Goal: Transaction & Acquisition: Purchase product/service

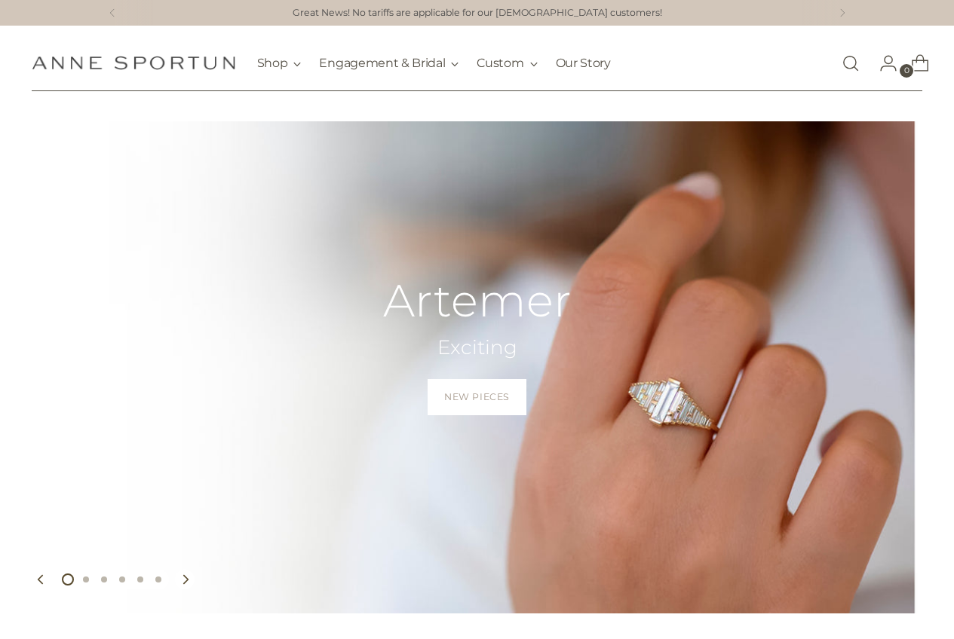
click at [852, 63] on link "Open search modal" at bounding box center [850, 63] width 30 height 30
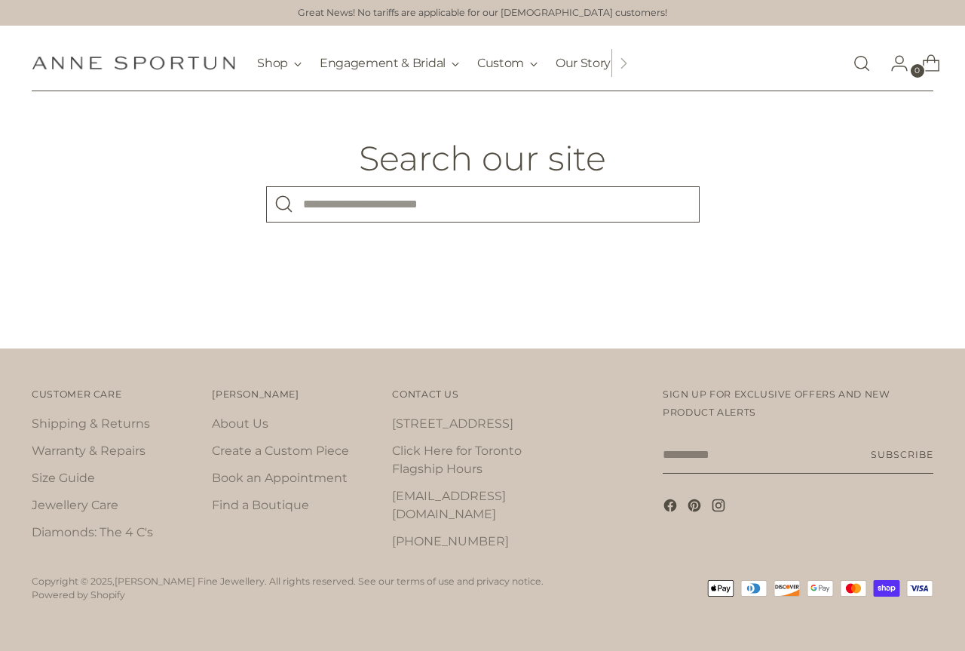
click at [363, 199] on input "What are you looking for?" at bounding box center [482, 204] width 433 height 36
type input "**********"
click at [266, 186] on button "Search" at bounding box center [284, 204] width 36 height 36
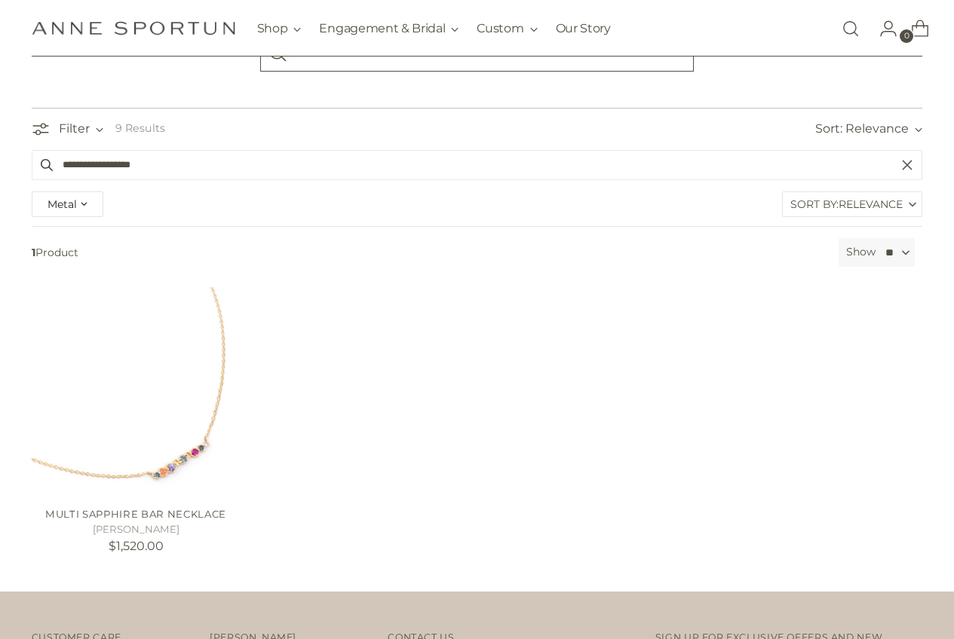
scroll to position [302, 0]
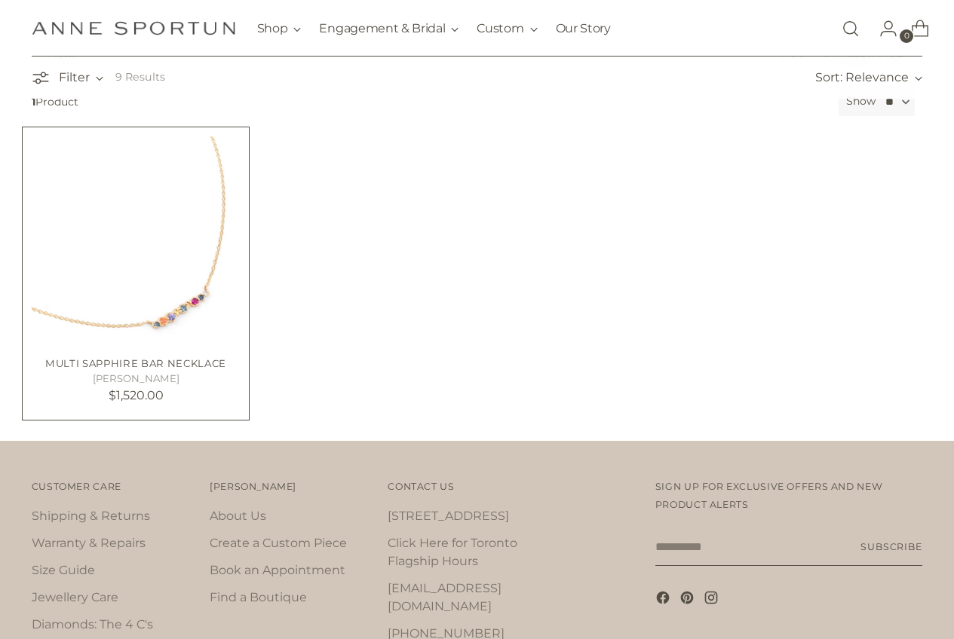
click at [0, 0] on img "Multi Sapphire Bar Necklace" at bounding box center [0, 0] width 0 height 0
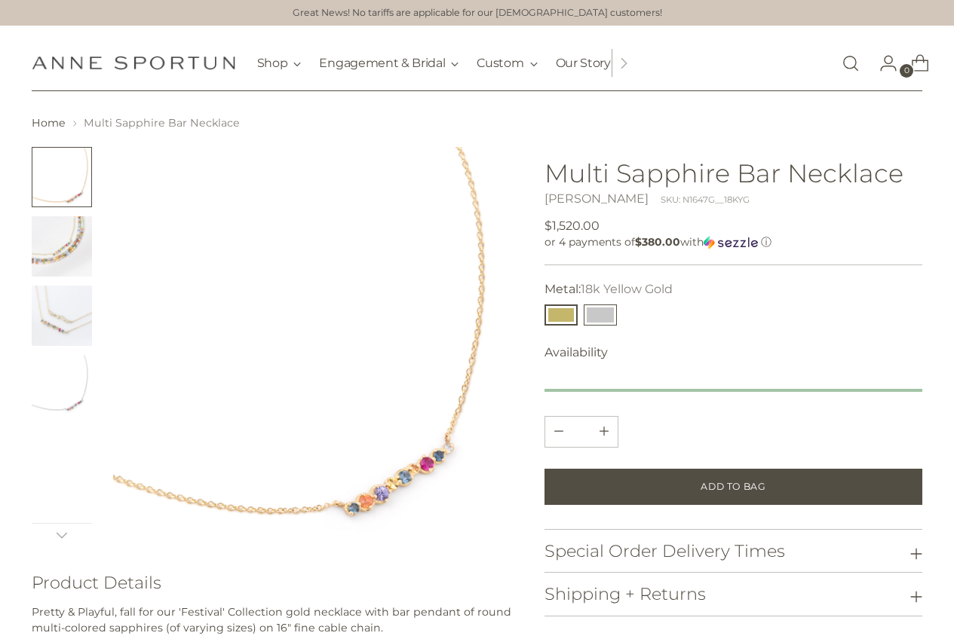
click at [605, 316] on button "14k White Gold" at bounding box center [599, 315] width 33 height 21
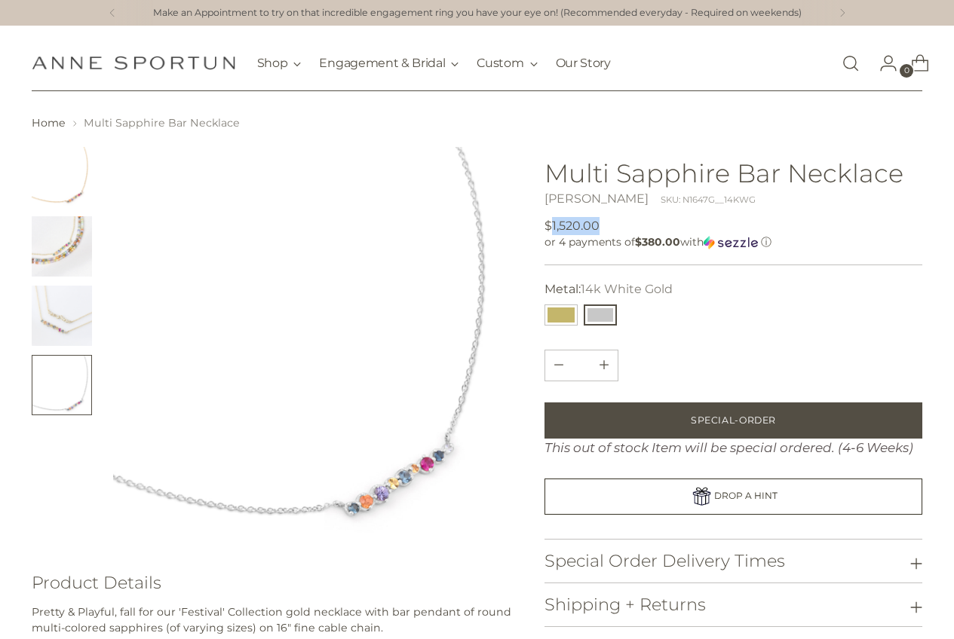
drag, startPoint x: 600, startPoint y: 225, endPoint x: 550, endPoint y: 225, distance: 49.8
click at [550, 225] on div "Regular price $1,520.00 Unit price / per" at bounding box center [574, 226] width 60 height 18
click at [611, 222] on div "Regular price $1,520.00 Unit price / per" at bounding box center [733, 226] width 378 height 18
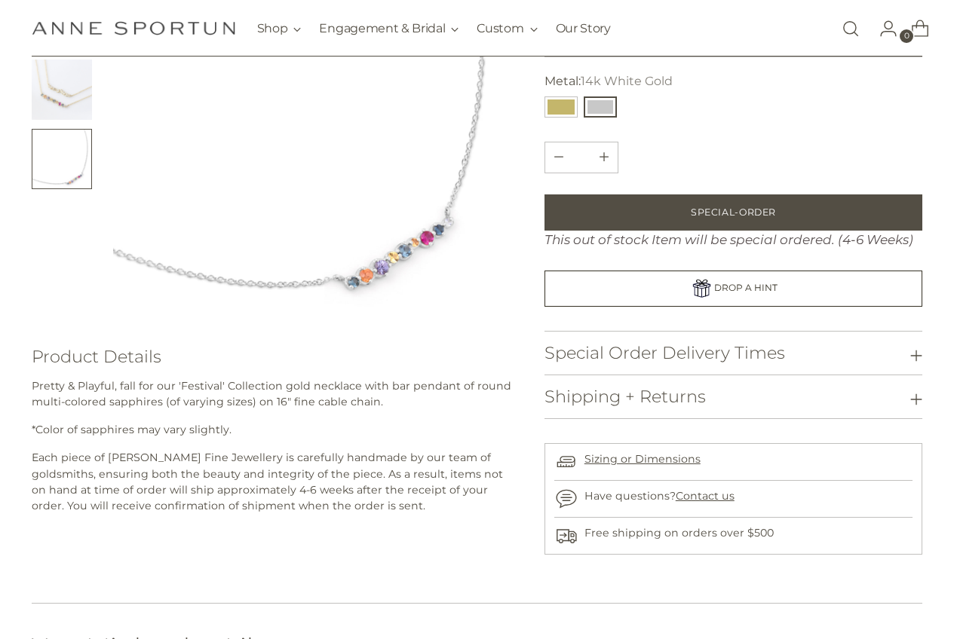
scroll to position [302, 0]
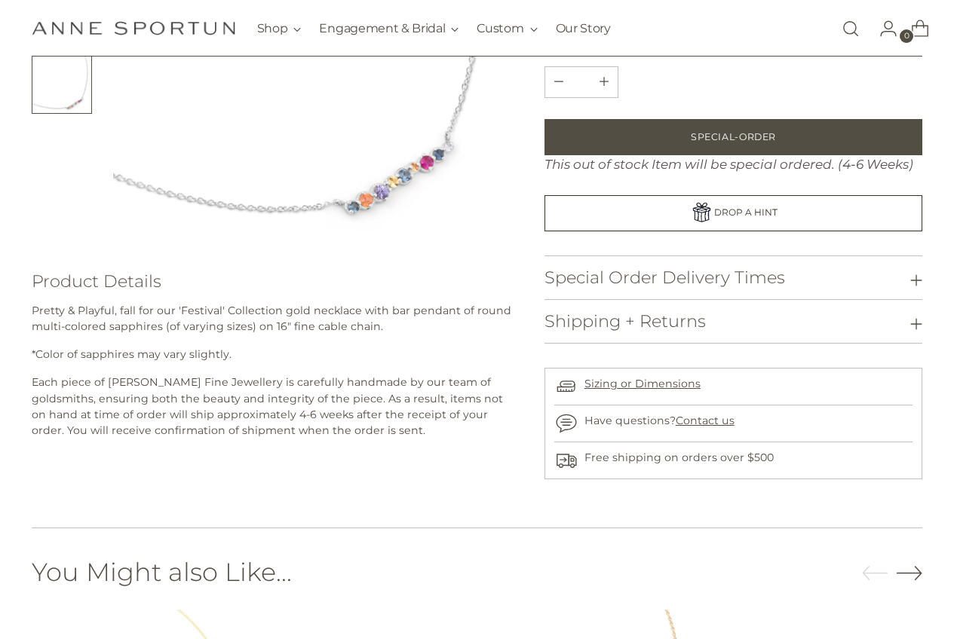
click at [660, 316] on h3 "Shipping + Returns" at bounding box center [624, 321] width 161 height 19
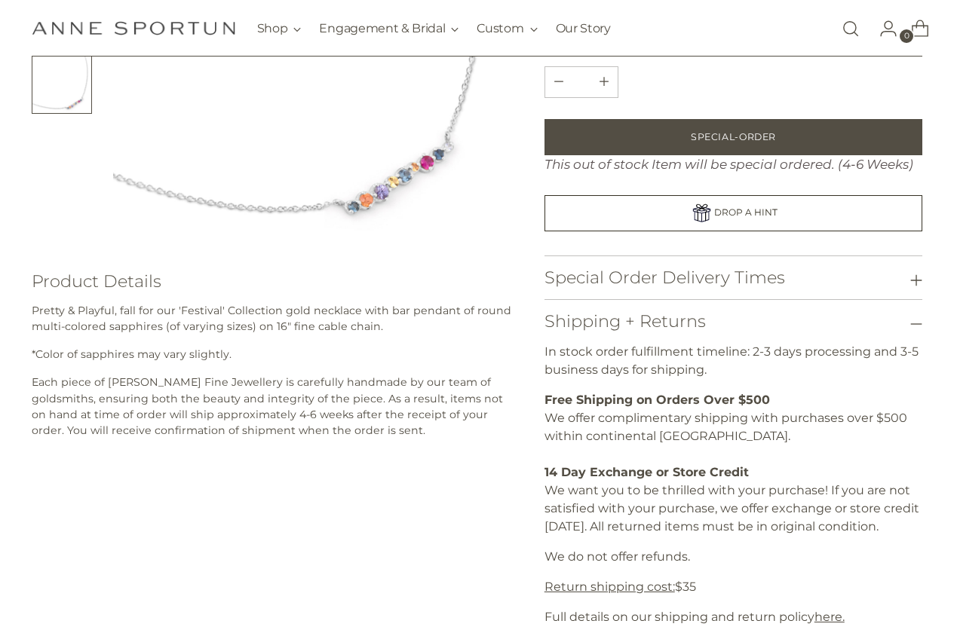
click at [660, 316] on h3 "Shipping + Returns" at bounding box center [624, 321] width 161 height 19
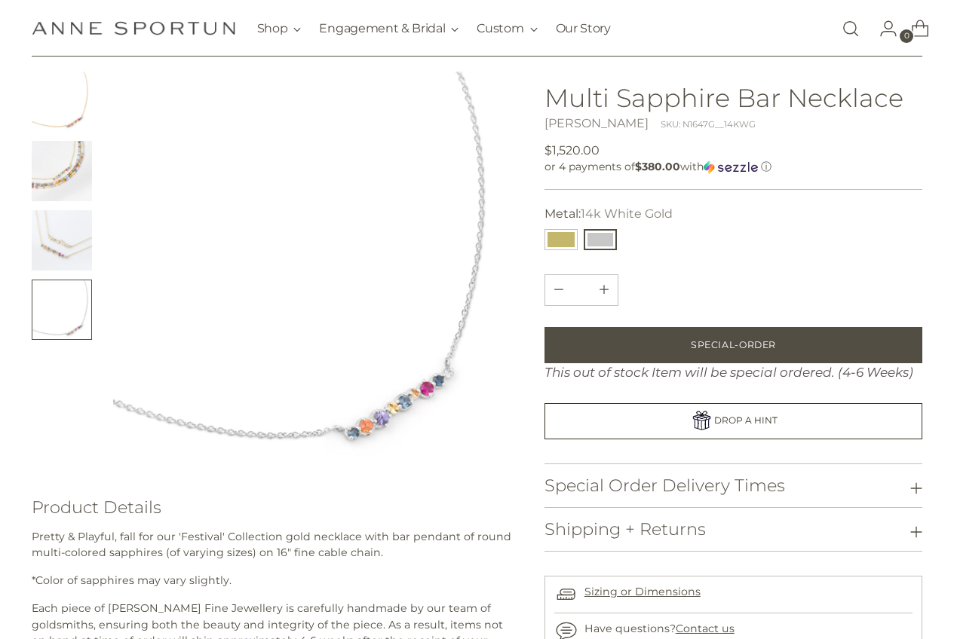
scroll to position [0, 0]
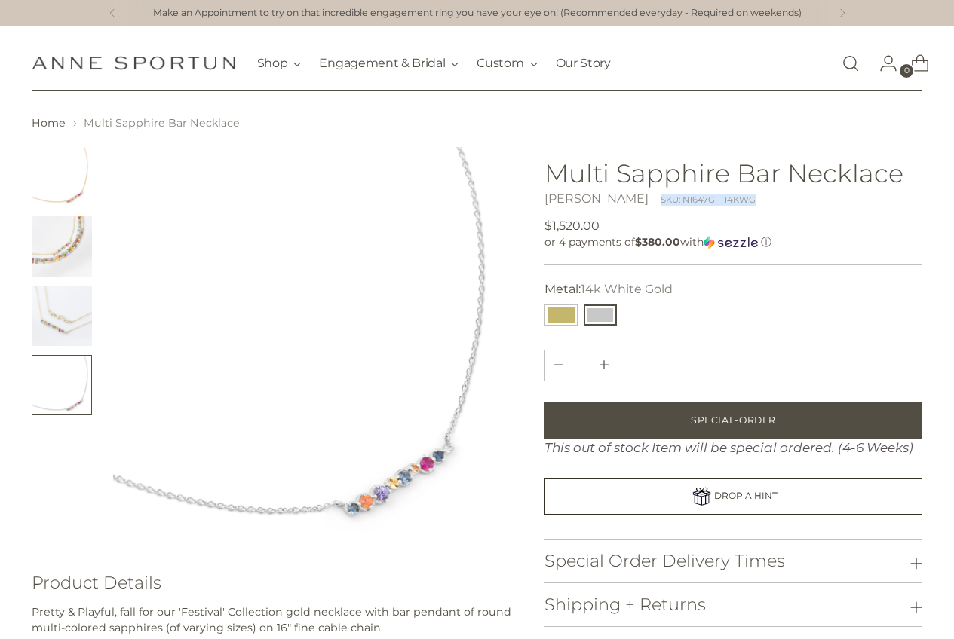
drag, startPoint x: 742, startPoint y: 201, endPoint x: 642, endPoint y: 205, distance: 100.3
click at [642, 205] on div "[PERSON_NAME] SKU: N1647G__14KWG" at bounding box center [733, 199] width 378 height 18
copy div "SKU: N1647G__14KWG"
